Goal: Find specific page/section: Find specific page/section

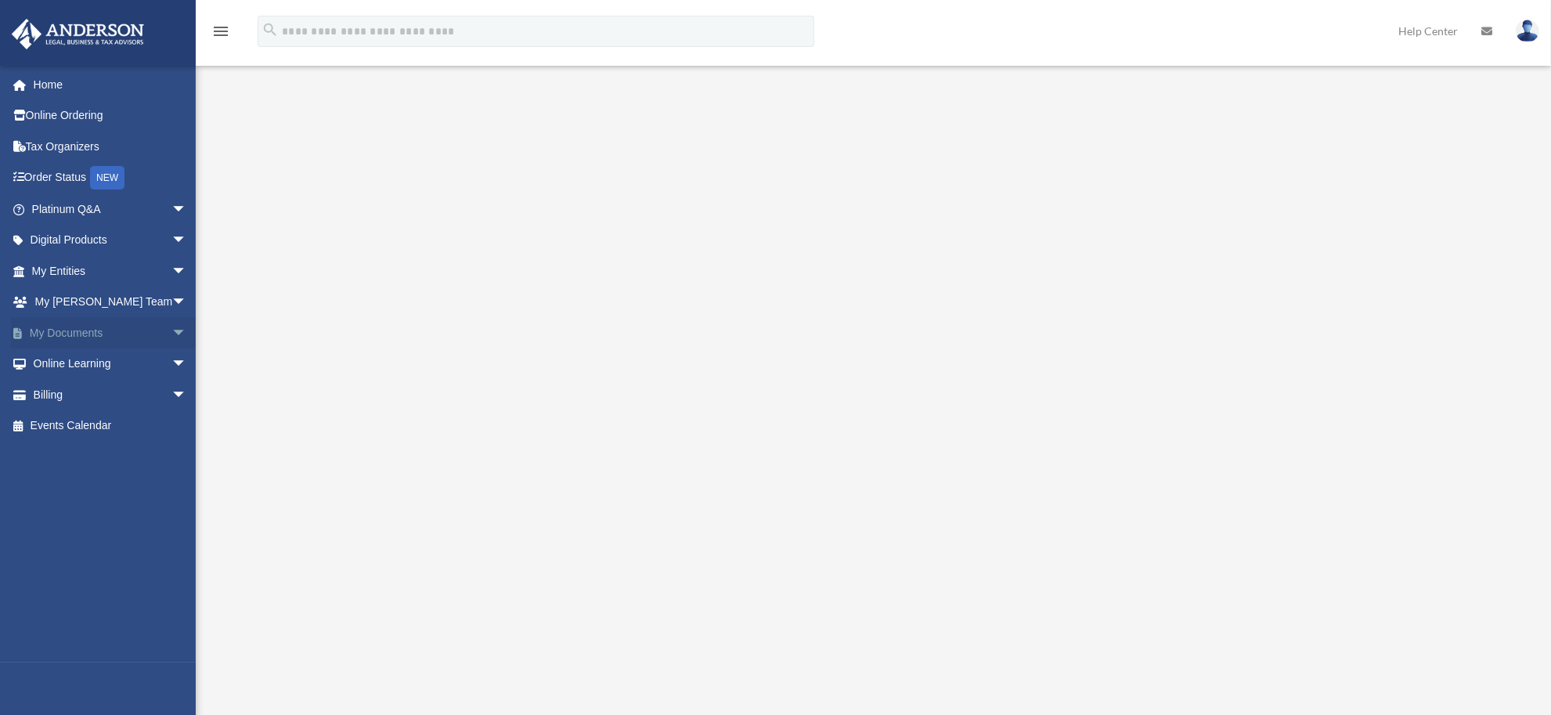
click at [127, 343] on link "My Documents arrow_drop_down" at bounding box center [111, 332] width 200 height 31
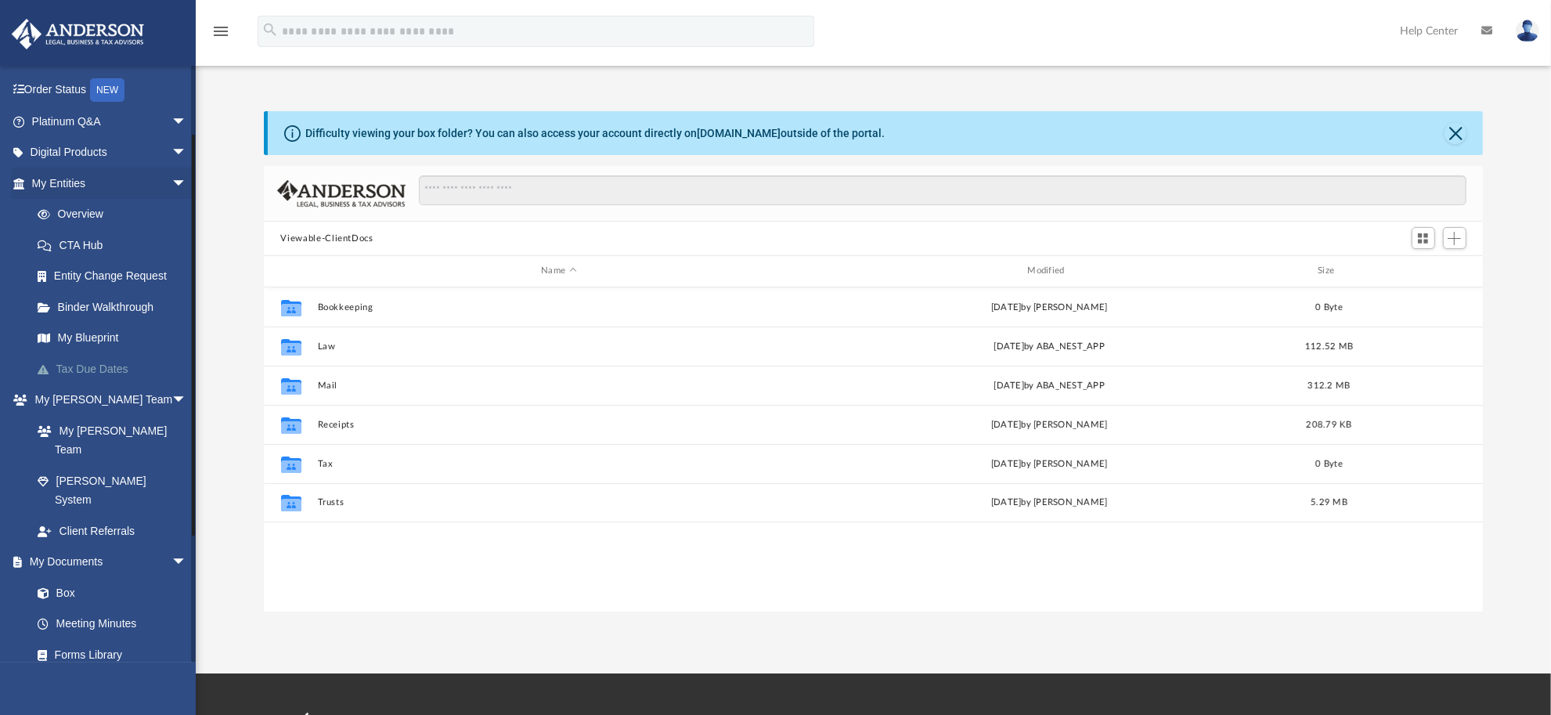
scroll to position [98, 0]
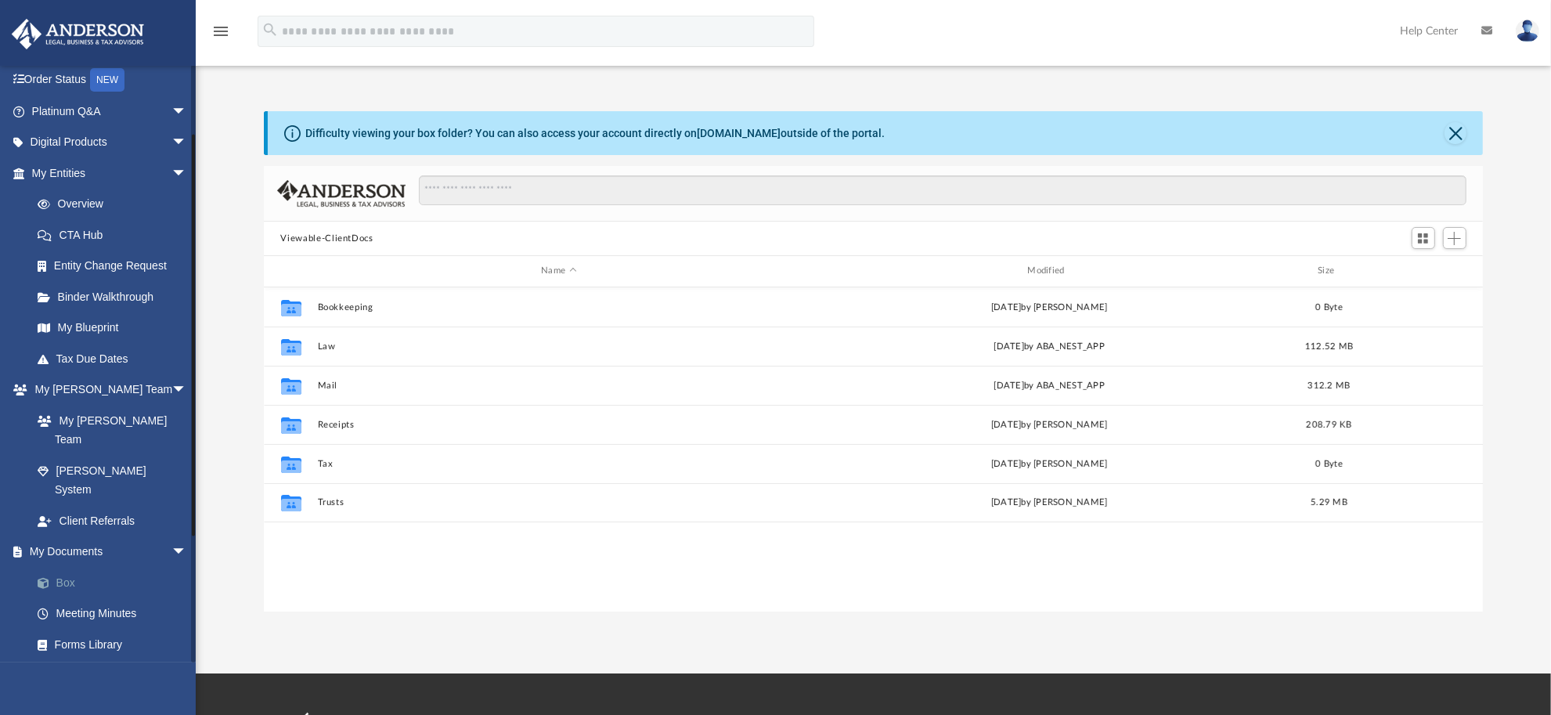
click at [102, 567] on link "Box" at bounding box center [116, 582] width 189 height 31
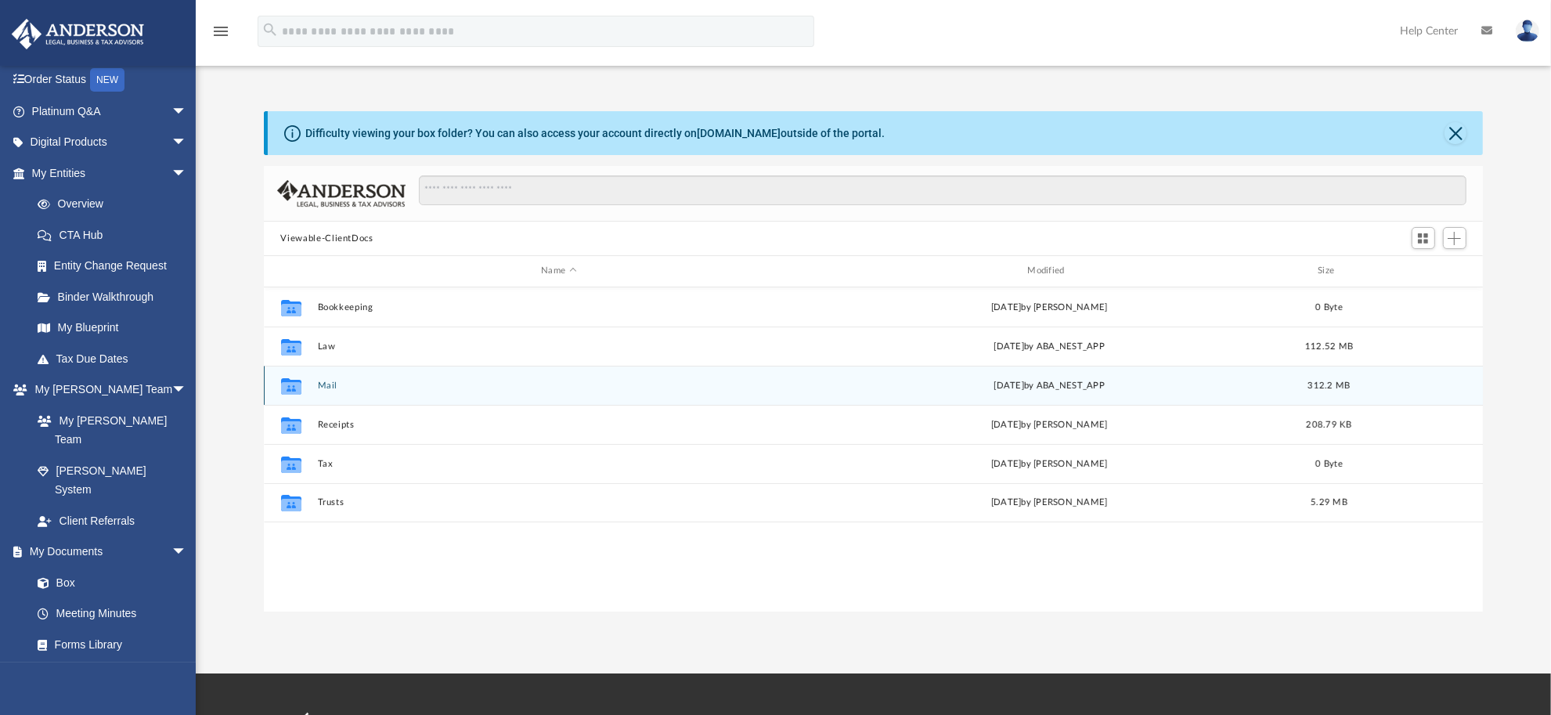
click at [329, 384] on button "Mail" at bounding box center [558, 385] width 483 height 10
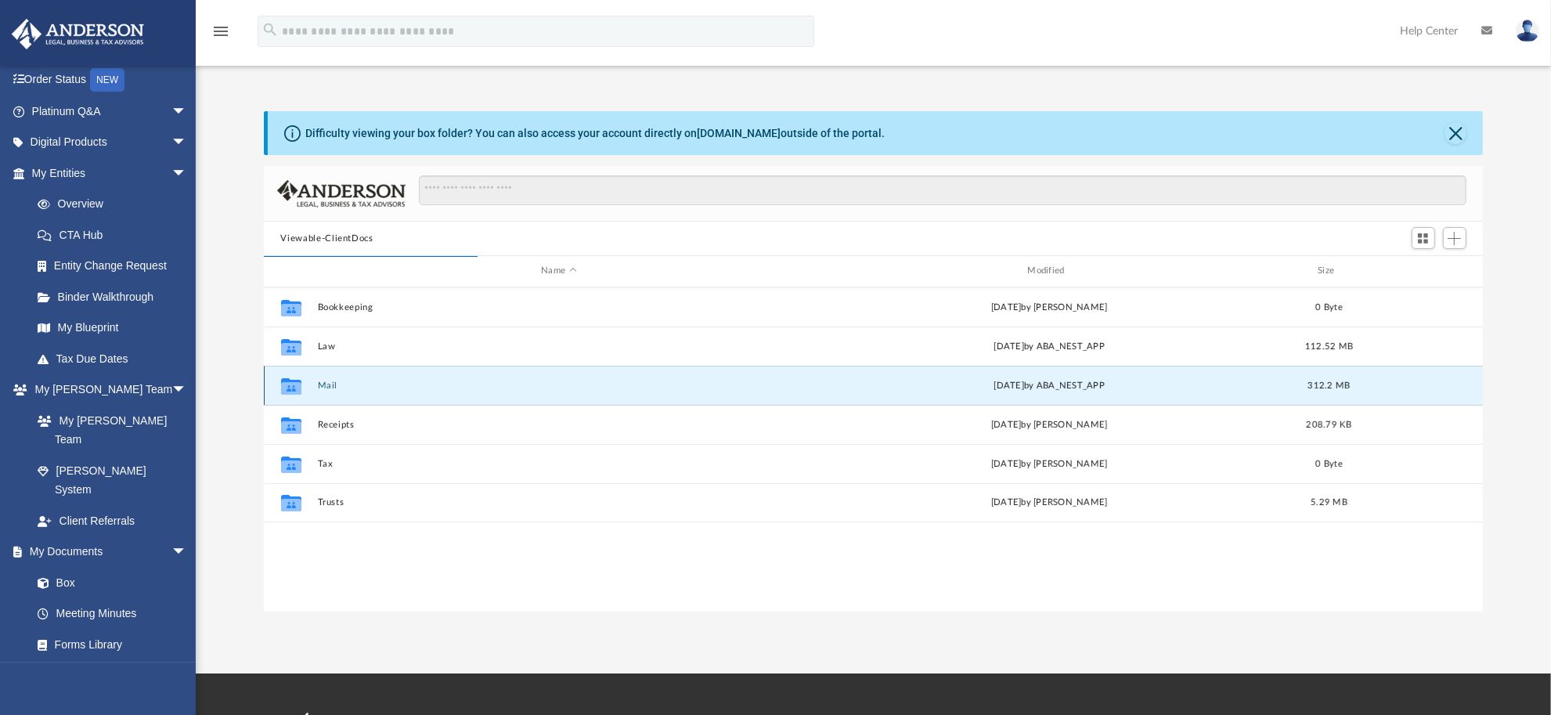
click at [326, 384] on button "Mail" at bounding box center [558, 385] width 483 height 10
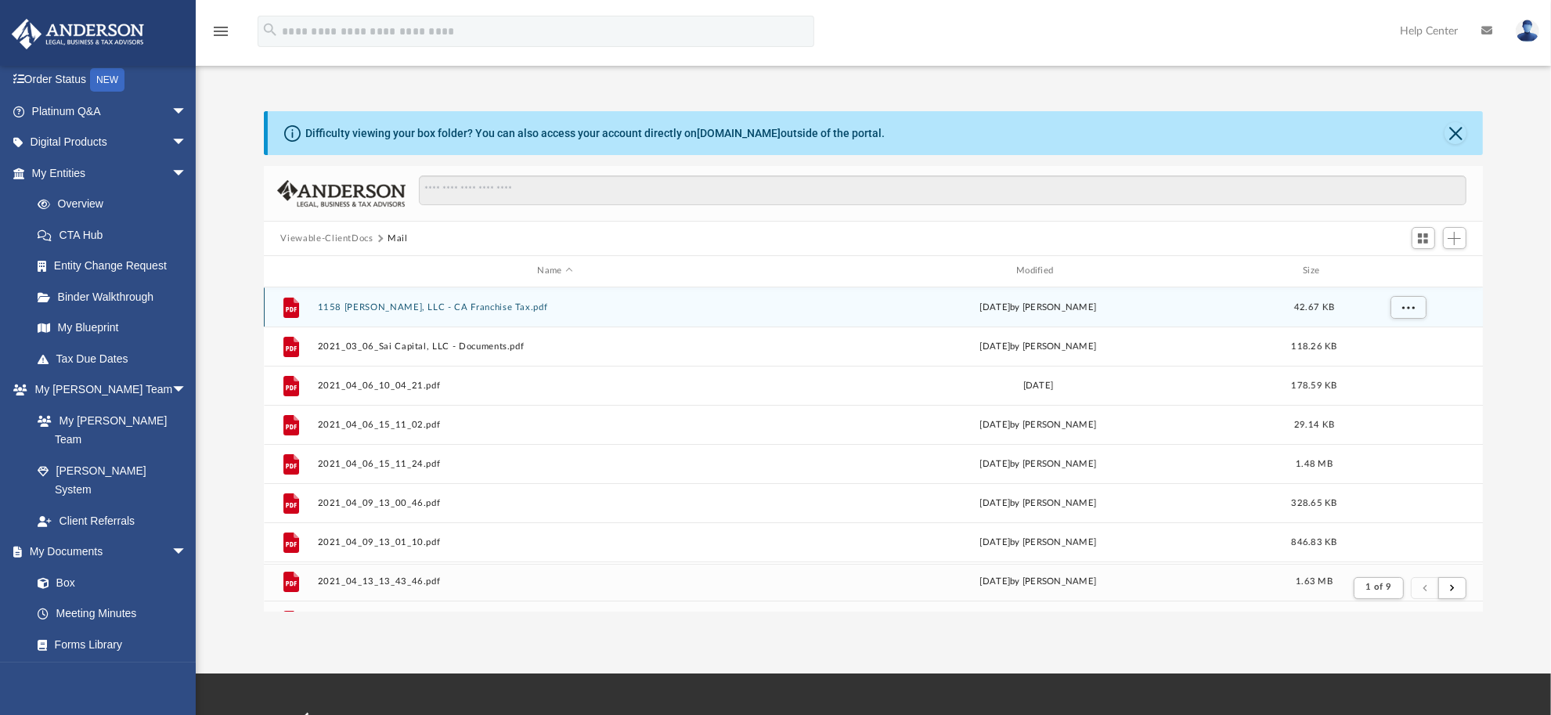
scroll to position [292, 1204]
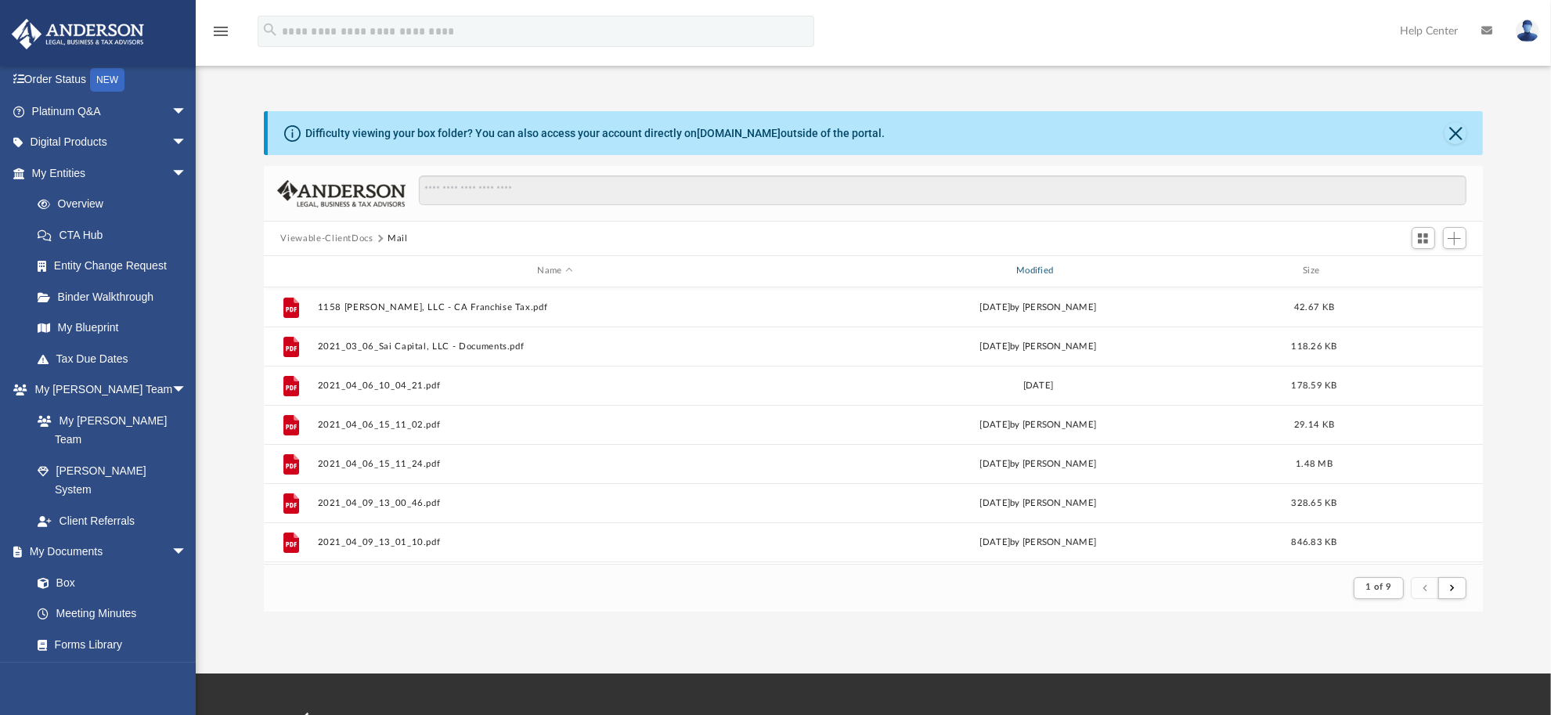
click at [1036, 269] on div "Modified" at bounding box center [1037, 271] width 476 height 14
